Goal: Transaction & Acquisition: Register for event/course

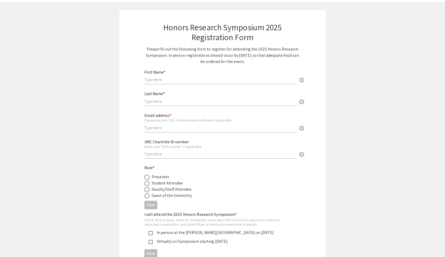
scroll to position [38, 0]
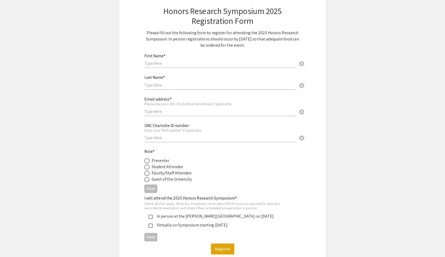
click at [155, 66] on input "text" at bounding box center [220, 63] width 152 height 5
type input "[PERSON_NAME]"
type input "Moxie"
type input "[EMAIL_ADDRESS][DOMAIN_NAME]"
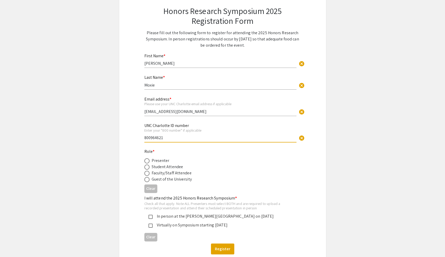
type input "800964621"
click at [147, 175] on span at bounding box center [146, 173] width 5 height 5
click at [147, 175] on input "radio" at bounding box center [146, 173] width 5 height 5
radio input "true"
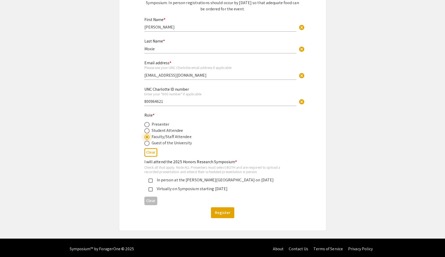
scroll to position [77, 0]
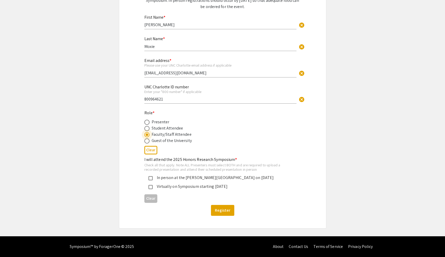
click at [153, 178] on mat-pseudo-checkbox at bounding box center [151, 178] width 4 height 4
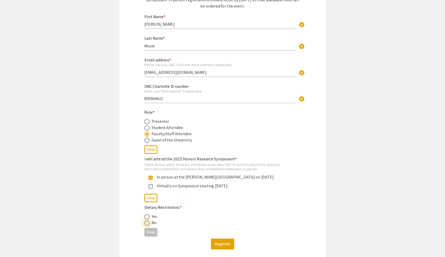
click at [148, 224] on span at bounding box center [146, 223] width 5 height 5
click at [148, 224] on input "radio" at bounding box center [146, 223] width 5 height 5
radio input "true"
click at [219, 247] on button "Register" at bounding box center [222, 244] width 23 height 11
